Goal: Contribute content

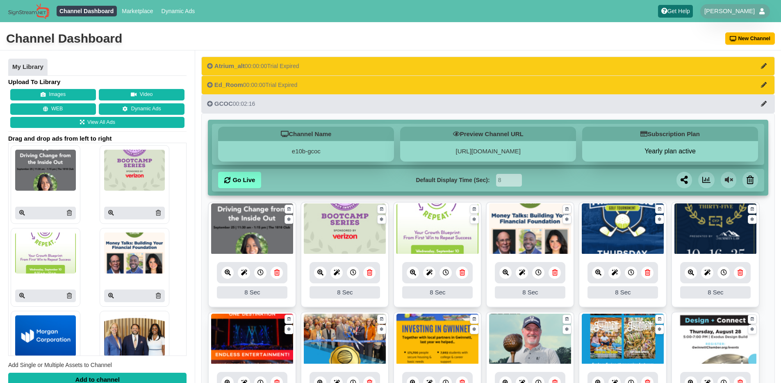
scroll to position [188, 0]
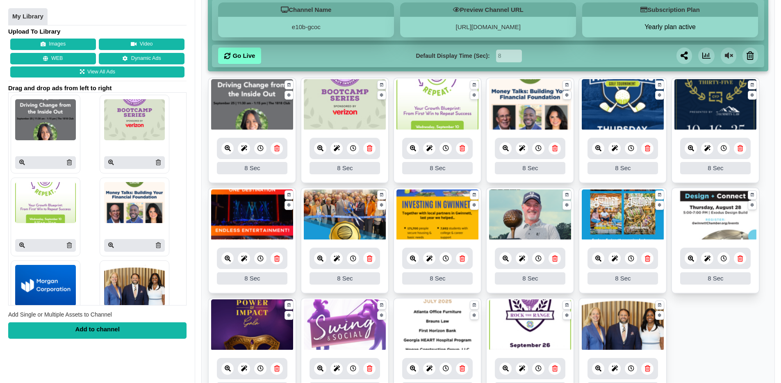
scroll to position [134, 0]
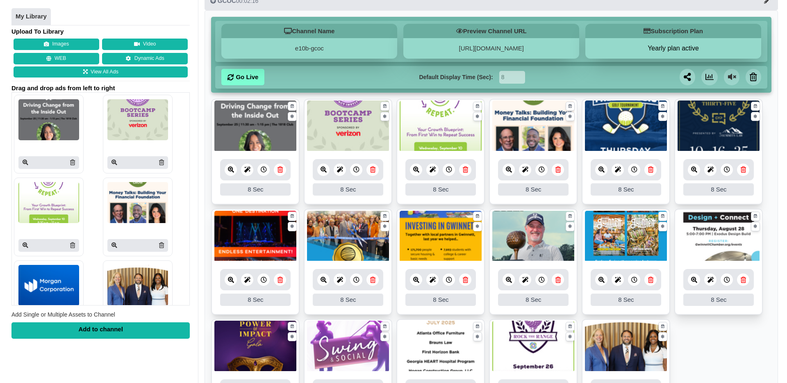
scroll to position [85, 0]
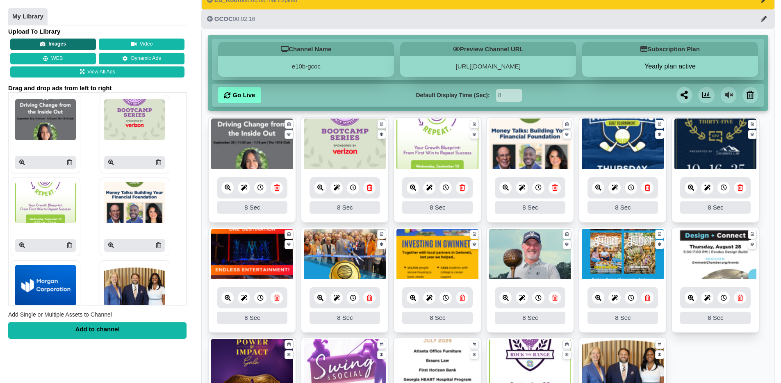
click at [67, 46] on button "Images" at bounding box center [53, 44] width 86 height 11
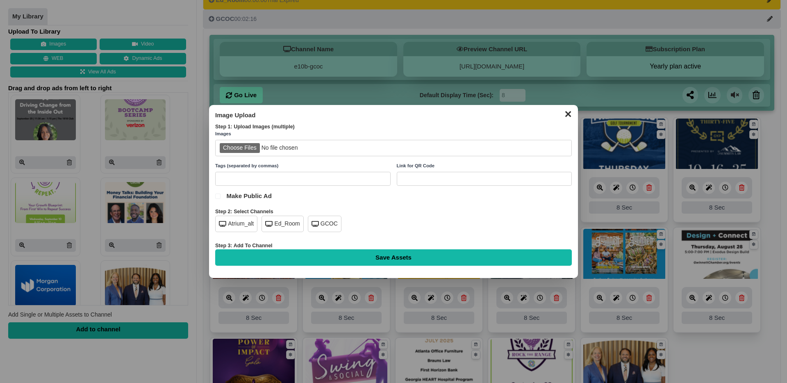
click at [226, 147] on input "file" at bounding box center [393, 148] width 356 height 17
type input "C:\fakepath\sporting-clays-atrium.png"
click at [321, 227] on div "GCOC" at bounding box center [325, 224] width 34 height 16
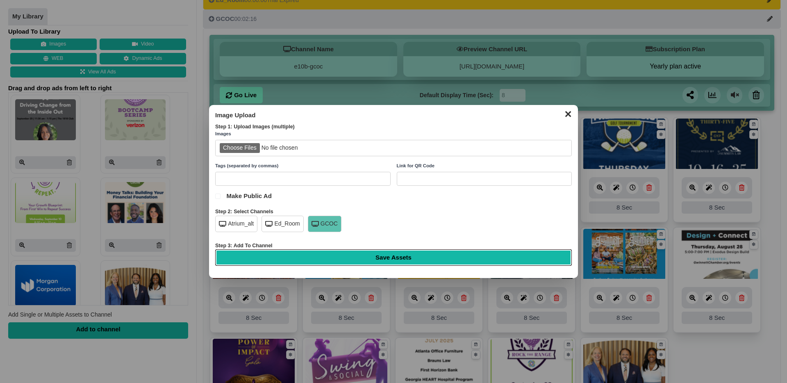
click at [402, 255] on input "Save Assets" at bounding box center [393, 257] width 356 height 16
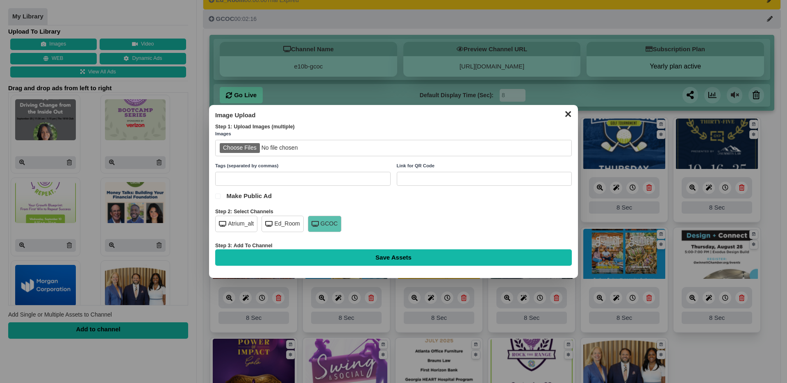
type input "Saving..."
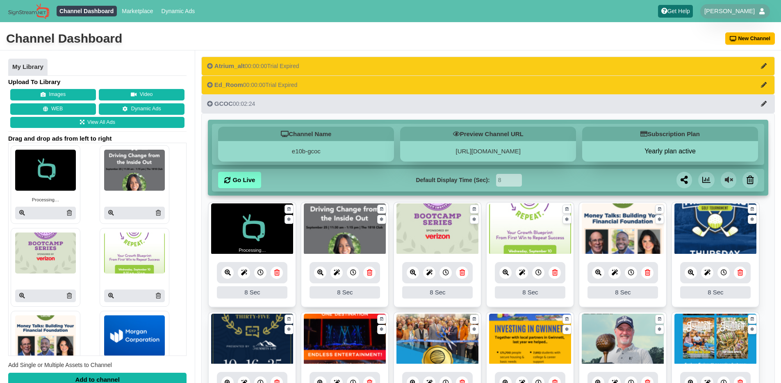
scroll to position [218, 0]
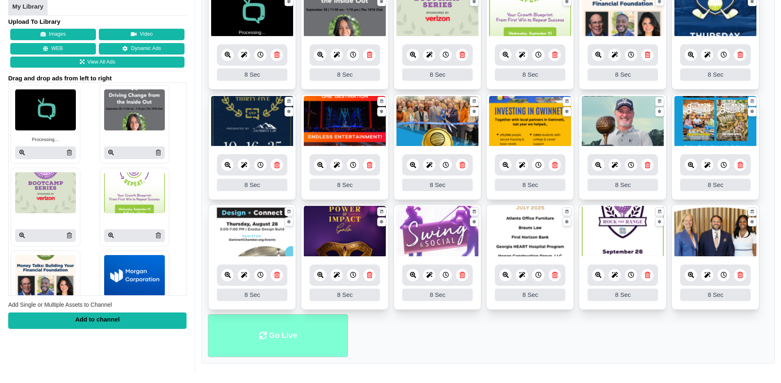
click at [290, 336] on li "Go Live" at bounding box center [278, 335] width 140 height 43
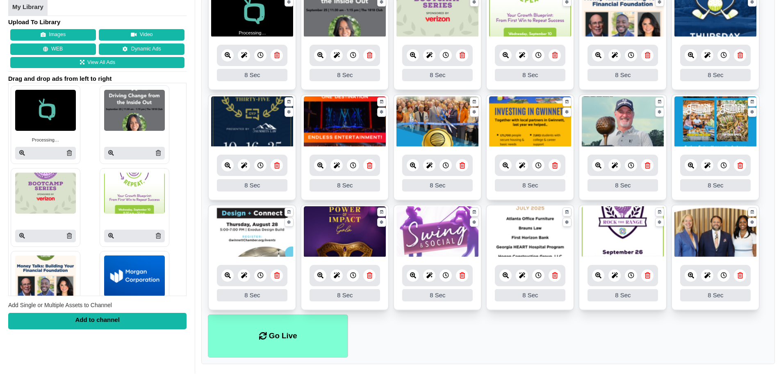
scroll to position [191, 0]
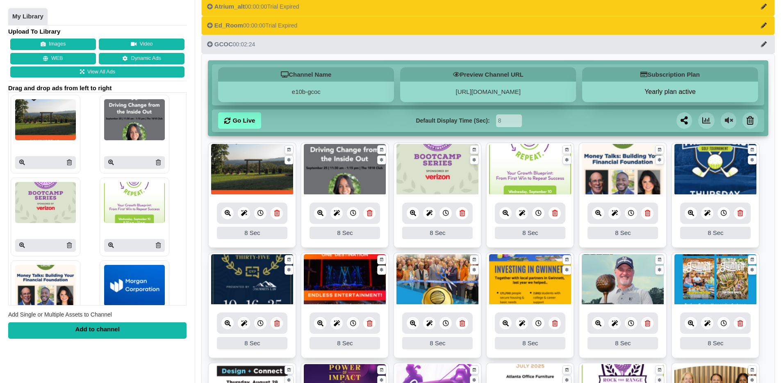
scroll to position [60, 0]
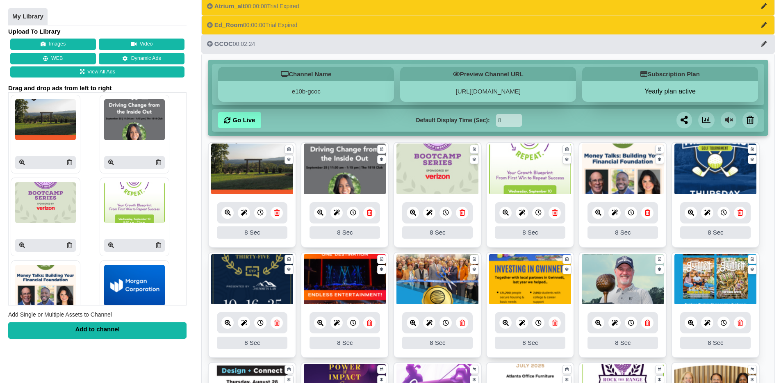
click at [221, 211] on div at bounding box center [252, 212] width 70 height 21
click at [227, 215] on icon at bounding box center [228, 212] width 6 height 6
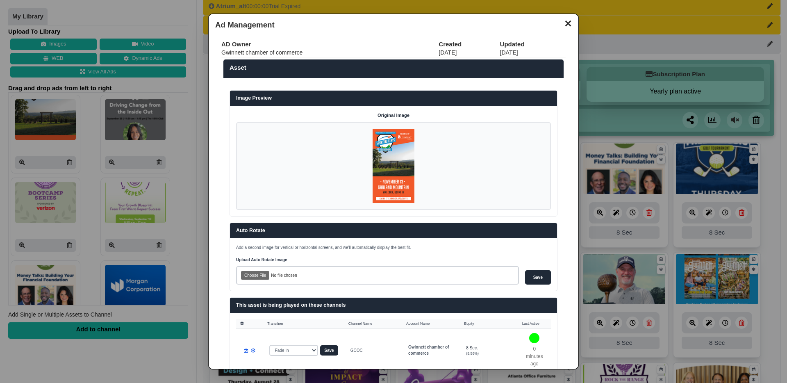
click at [561, 23] on button "✕" at bounding box center [568, 22] width 16 height 12
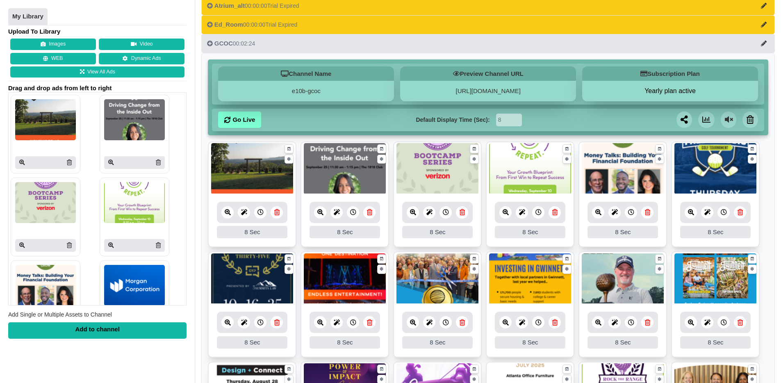
scroll to position [218, 0]
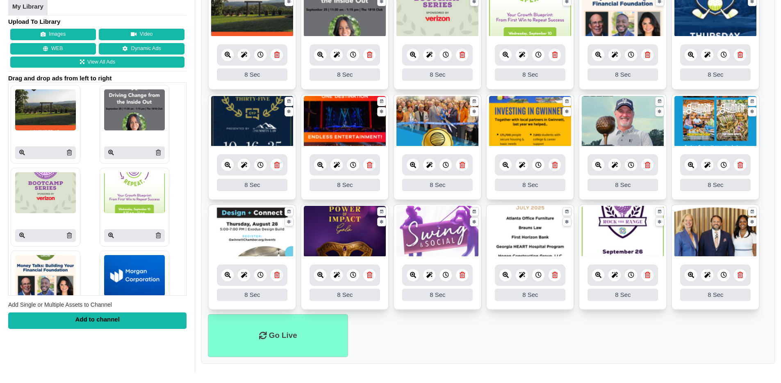
click at [643, 330] on ul "Go Live" at bounding box center [488, 335] width 560 height 43
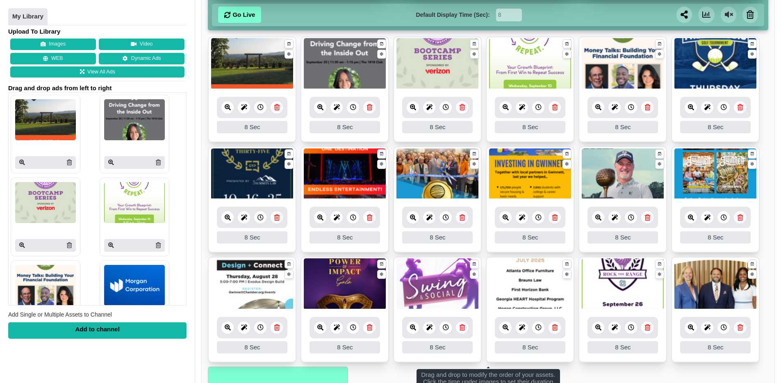
scroll to position [166, 0]
